Goal: Check status: Check status

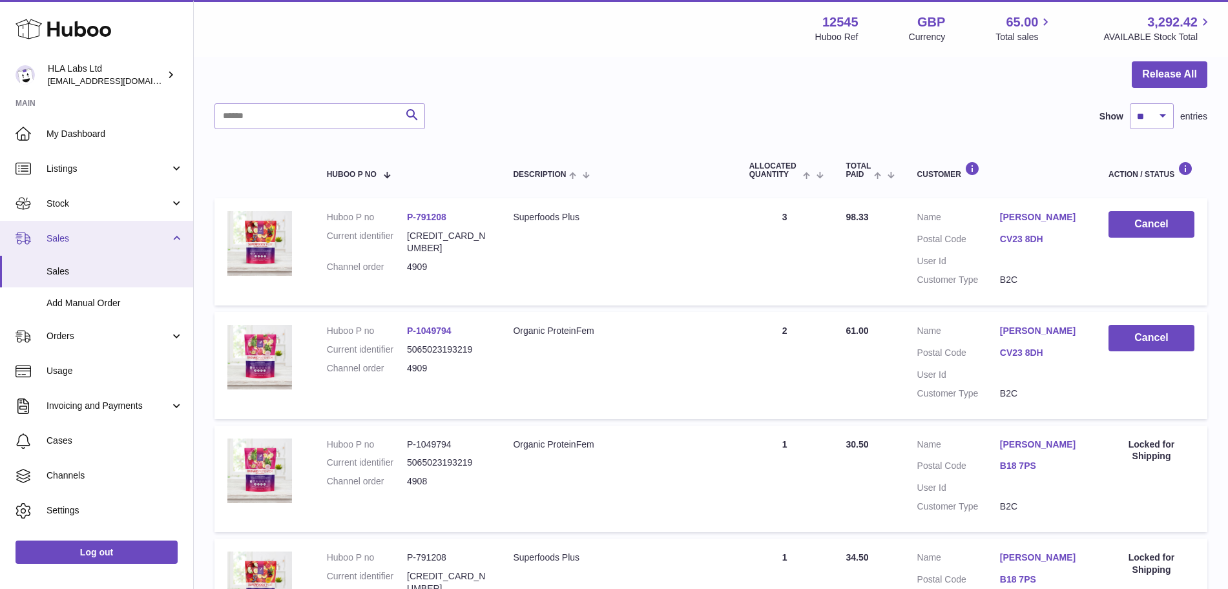
click at [80, 239] on span "Sales" at bounding box center [108, 239] width 123 height 12
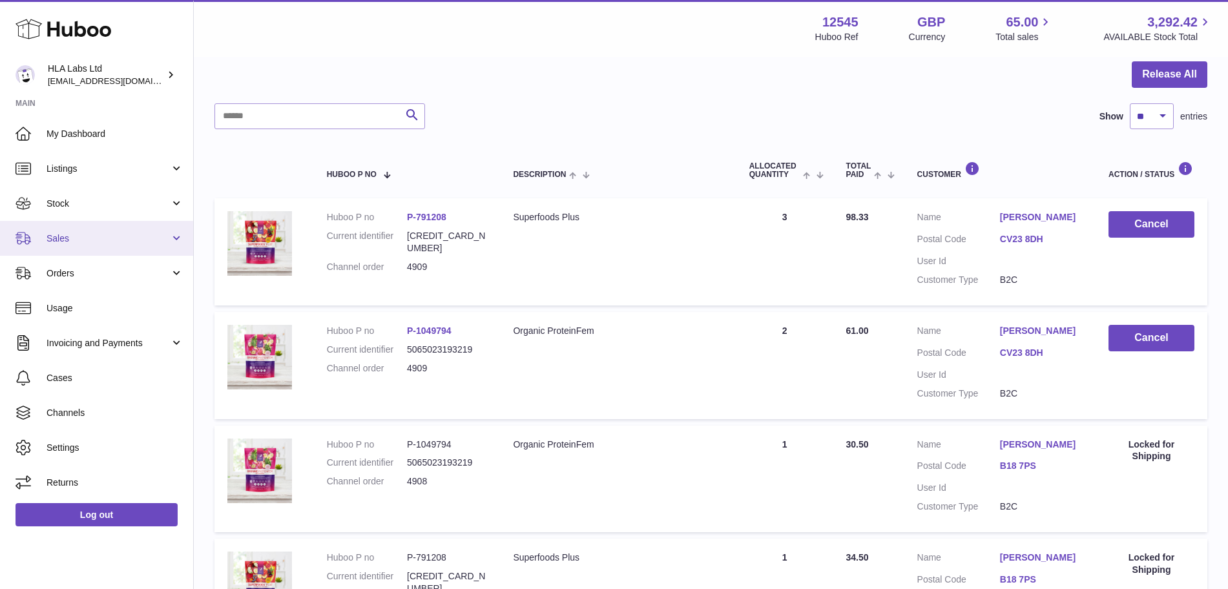
click at [80, 239] on span "Sales" at bounding box center [108, 239] width 123 height 12
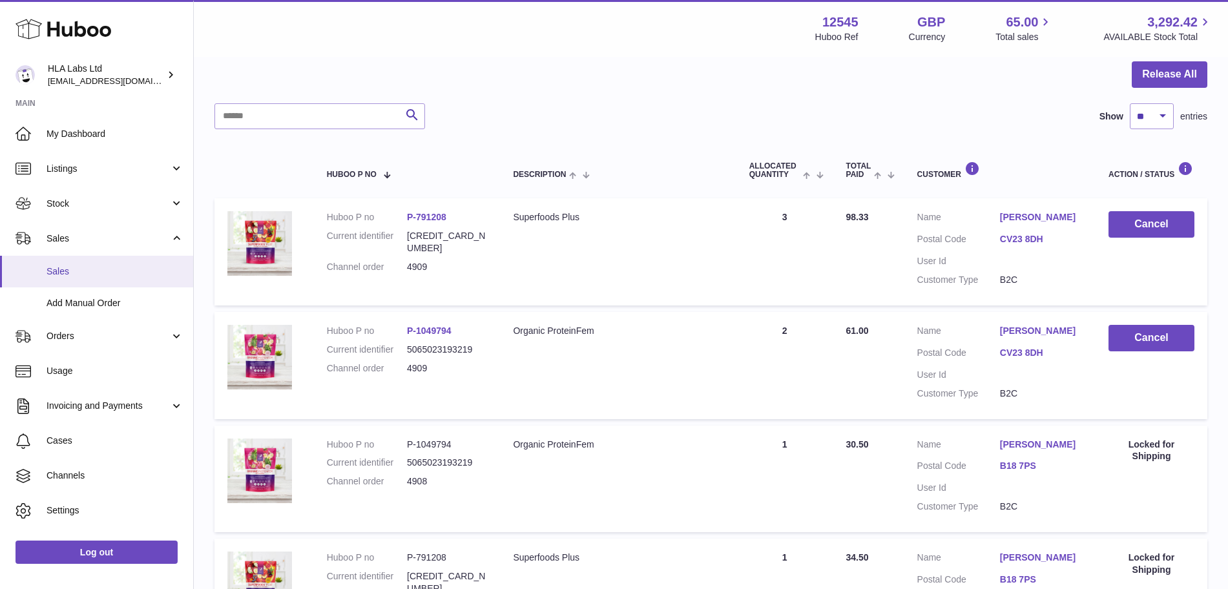
click at [74, 267] on span "Sales" at bounding box center [115, 272] width 137 height 12
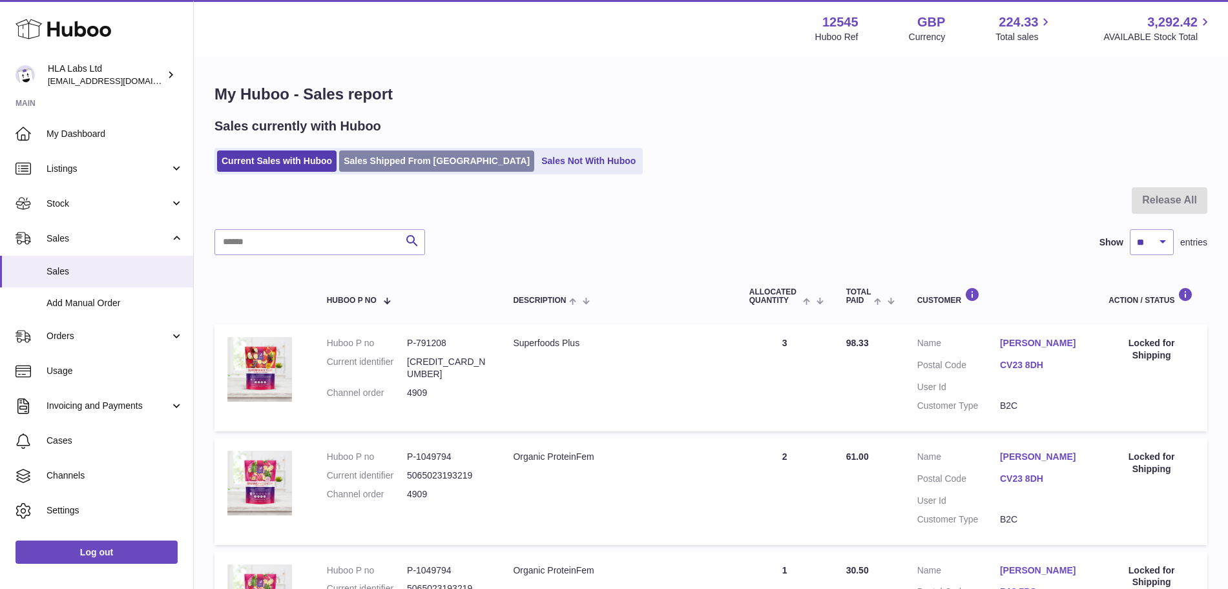
click at [410, 169] on link "Sales Shipped From [GEOGRAPHIC_DATA]" at bounding box center [436, 161] width 195 height 21
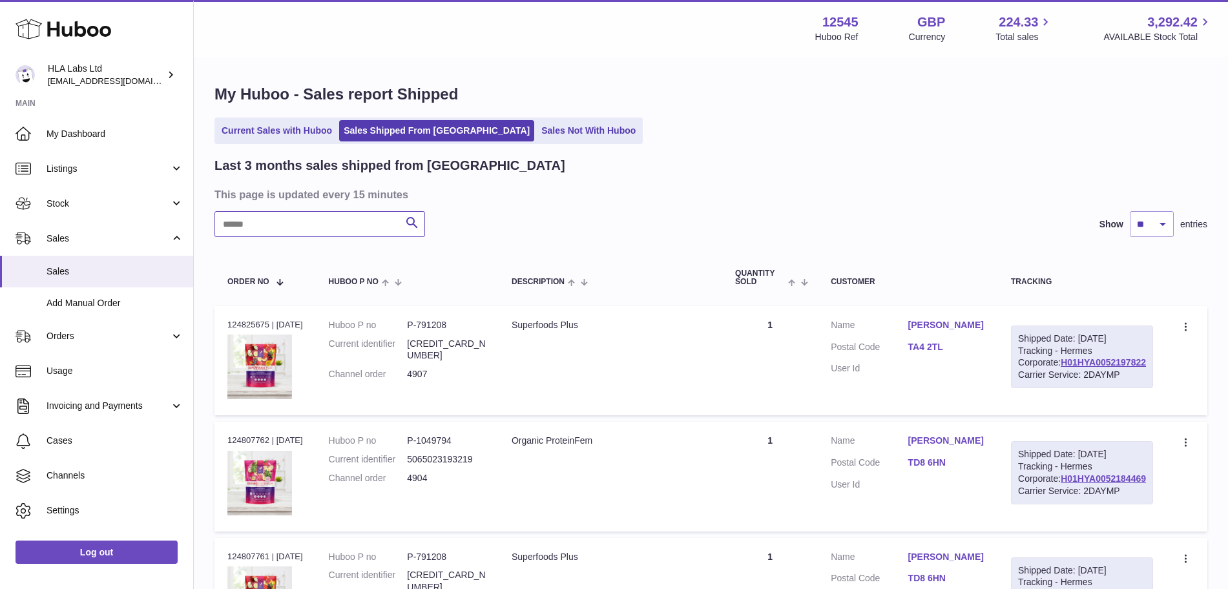
click at [267, 221] on input "text" at bounding box center [320, 224] width 211 height 26
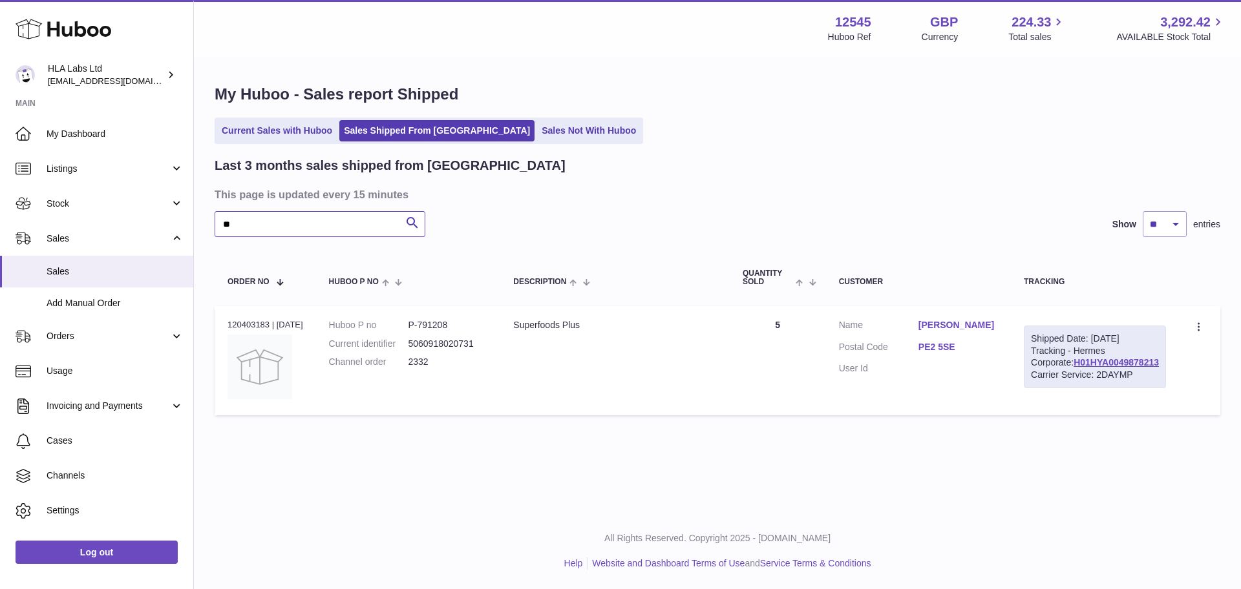
type input "*"
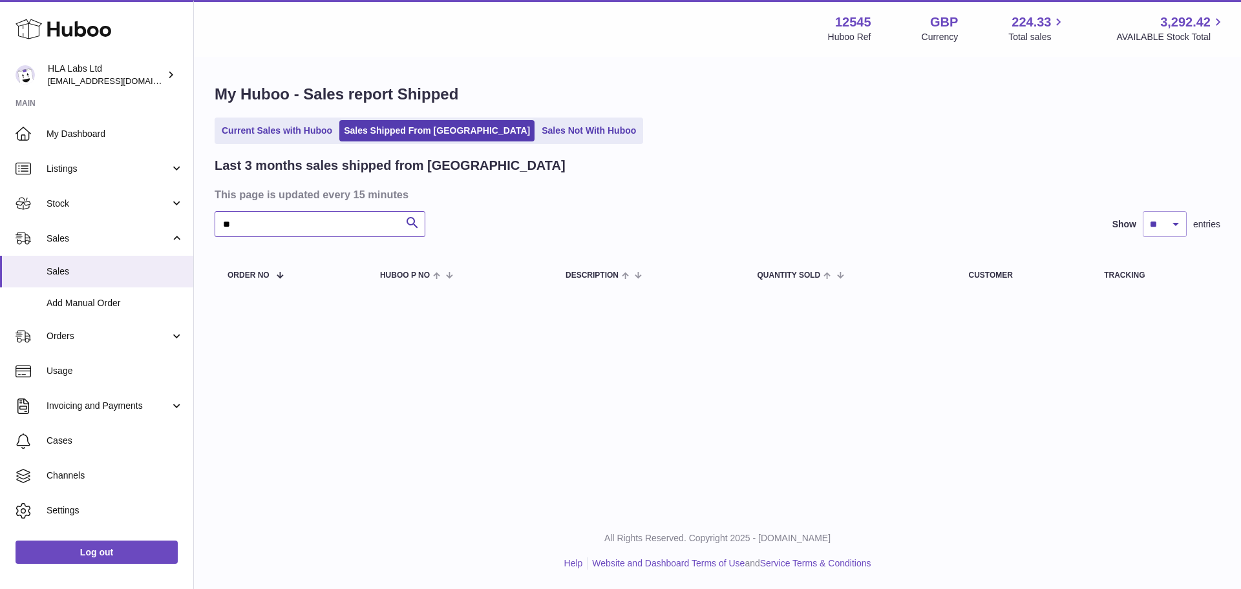
type input "*"
